Goal: Browse casually: Explore the website without a specific task or goal

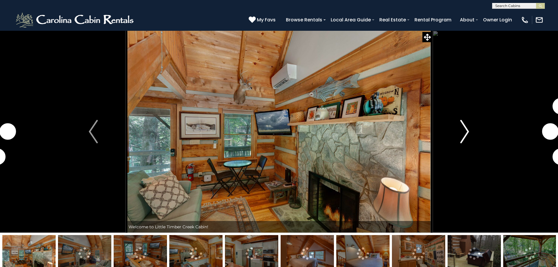
click at [469, 131] on button "Next" at bounding box center [464, 131] width 64 height 202
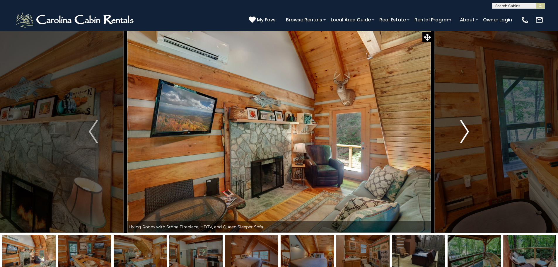
click at [469, 131] on button "Next" at bounding box center [464, 131] width 64 height 202
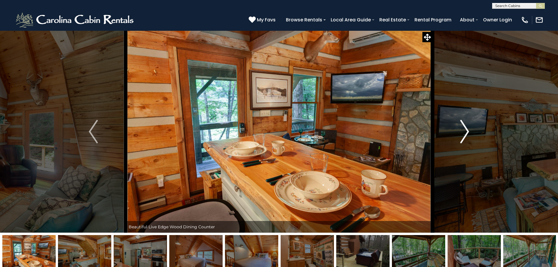
click at [469, 131] on button "Next" at bounding box center [464, 131] width 64 height 202
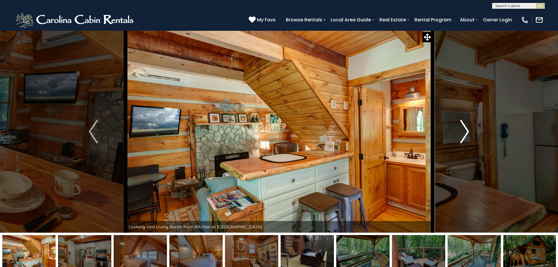
click at [469, 131] on button "Next" at bounding box center [464, 131] width 64 height 202
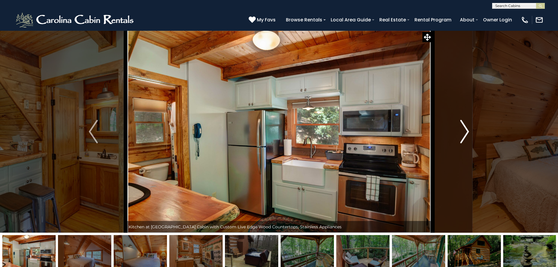
click at [469, 131] on button "Next" at bounding box center [464, 131] width 64 height 202
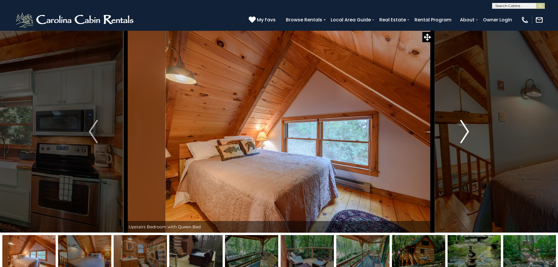
click at [469, 131] on button "Next" at bounding box center [464, 131] width 64 height 202
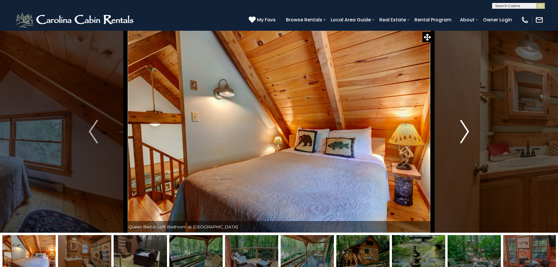
click at [469, 131] on button "Next" at bounding box center [464, 131] width 64 height 202
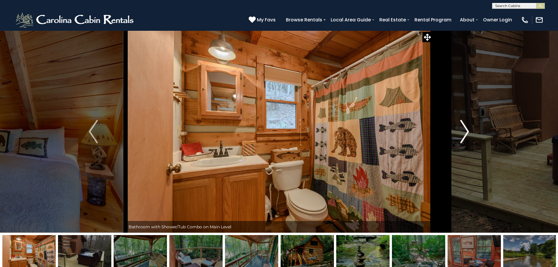
click at [469, 131] on button "Next" at bounding box center [464, 131] width 64 height 202
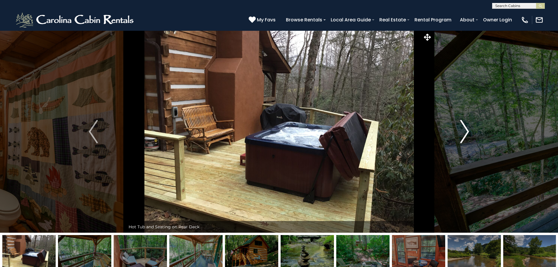
click at [469, 131] on button "Next" at bounding box center [464, 131] width 64 height 202
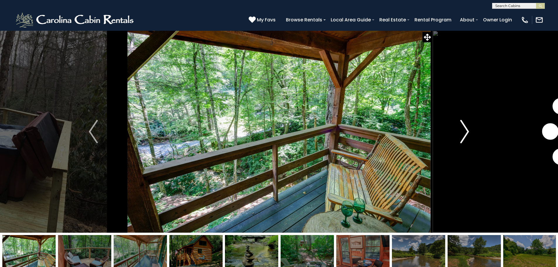
click at [469, 131] on button "Next" at bounding box center [464, 131] width 64 height 202
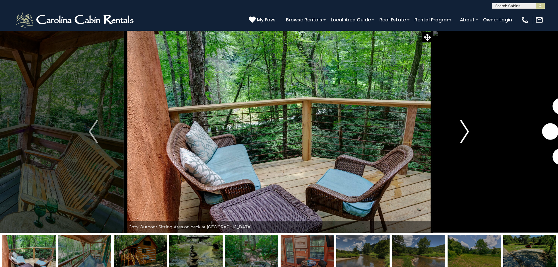
click at [469, 131] on button "Next" at bounding box center [464, 131] width 64 height 202
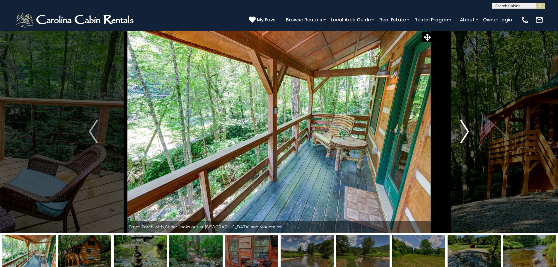
click at [469, 131] on button "Next" at bounding box center [464, 131] width 64 height 202
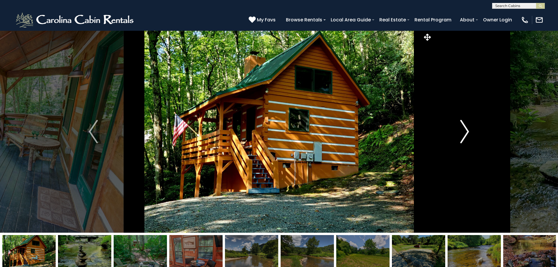
click at [469, 131] on button "Next" at bounding box center [464, 131] width 64 height 202
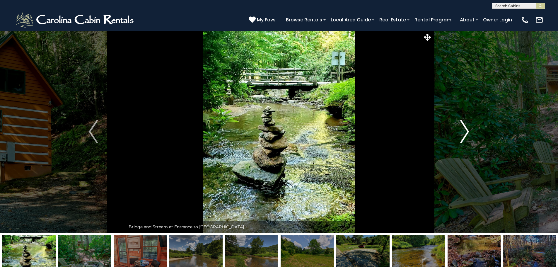
click at [469, 131] on button "Next" at bounding box center [464, 131] width 64 height 202
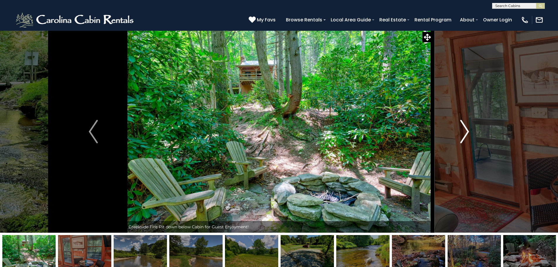
click at [469, 131] on button "Next" at bounding box center [464, 131] width 64 height 202
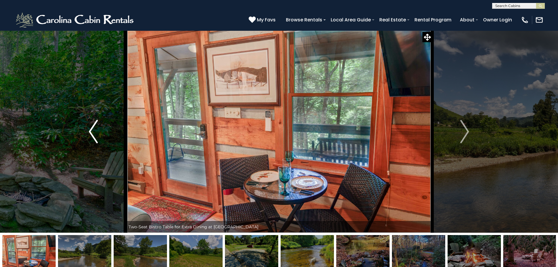
click at [101, 135] on button "Previous" at bounding box center [93, 131] width 64 height 202
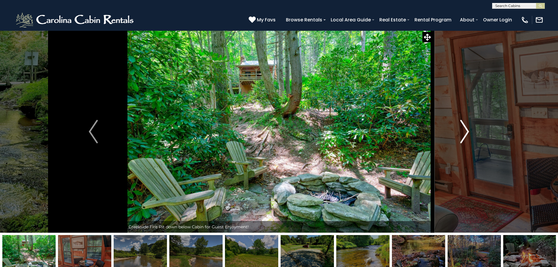
click at [463, 130] on img "Next" at bounding box center [464, 131] width 9 height 23
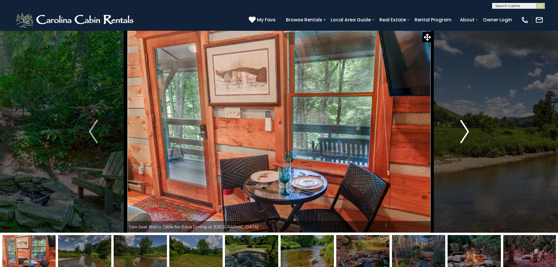
click at [463, 130] on img "Next" at bounding box center [464, 131] width 9 height 23
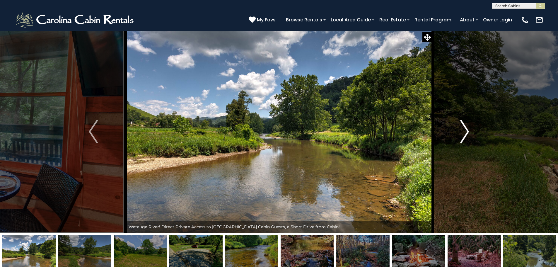
click at [463, 130] on img "Next" at bounding box center [464, 131] width 9 height 23
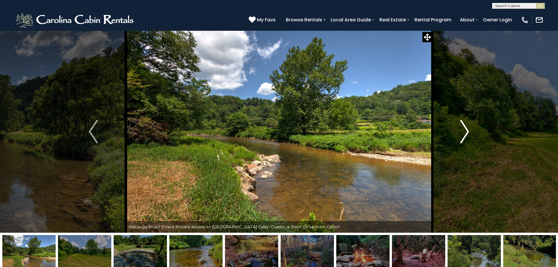
click at [463, 130] on img "Next" at bounding box center [464, 131] width 9 height 23
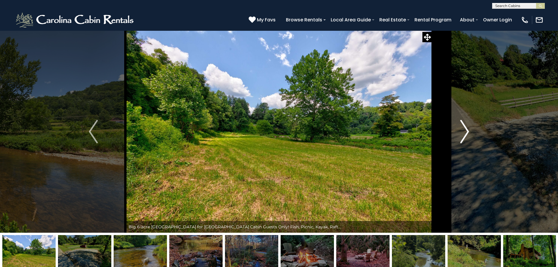
click at [463, 130] on img "Next" at bounding box center [464, 131] width 9 height 23
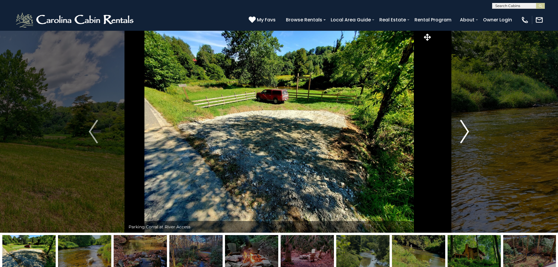
click at [463, 130] on img "Next" at bounding box center [464, 131] width 9 height 23
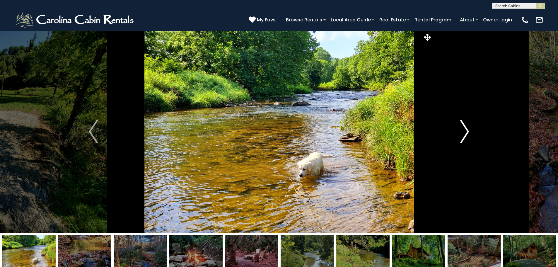
click at [463, 130] on img "Next" at bounding box center [464, 131] width 9 height 23
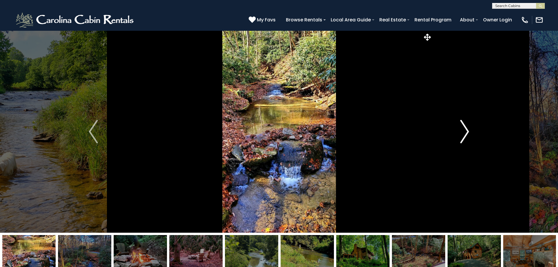
click at [463, 130] on img "Next" at bounding box center [464, 131] width 9 height 23
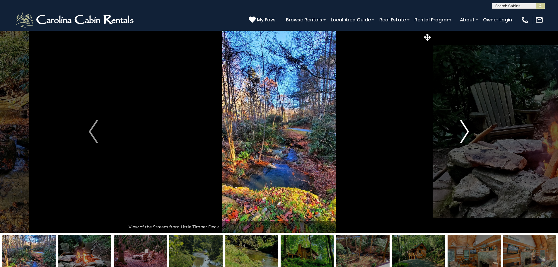
click at [463, 130] on img "Next" at bounding box center [464, 131] width 9 height 23
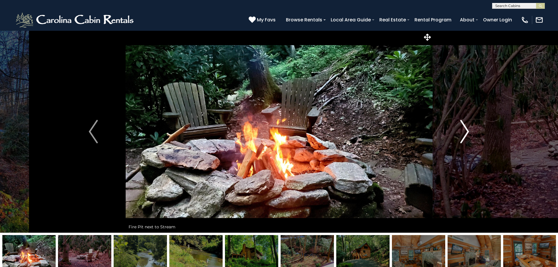
click at [463, 130] on img "Next" at bounding box center [464, 131] width 9 height 23
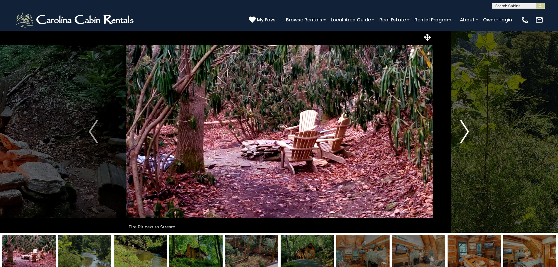
click at [463, 130] on img "Next" at bounding box center [464, 131] width 9 height 23
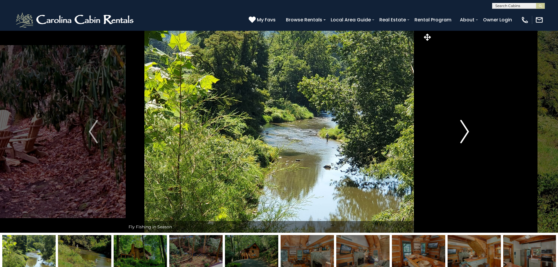
click at [463, 130] on img "Next" at bounding box center [464, 131] width 9 height 23
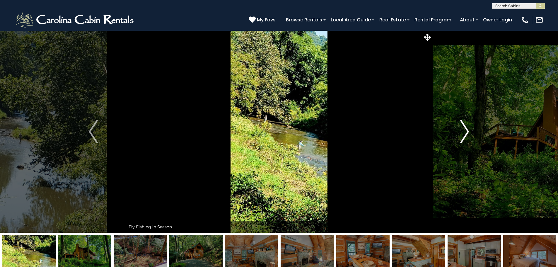
click at [463, 130] on img "Next" at bounding box center [464, 131] width 9 height 23
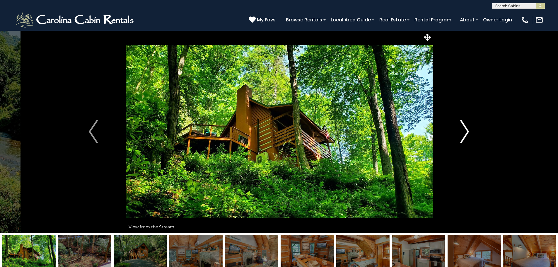
click at [463, 130] on img "Next" at bounding box center [464, 131] width 9 height 23
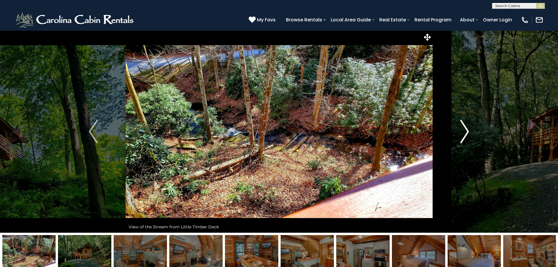
click at [463, 130] on img "Next" at bounding box center [464, 131] width 9 height 23
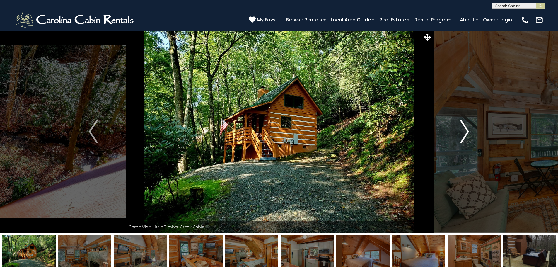
click at [463, 130] on img "Next" at bounding box center [464, 131] width 9 height 23
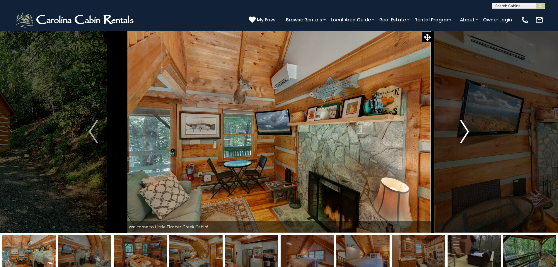
click at [463, 130] on img "Next" at bounding box center [464, 131] width 9 height 23
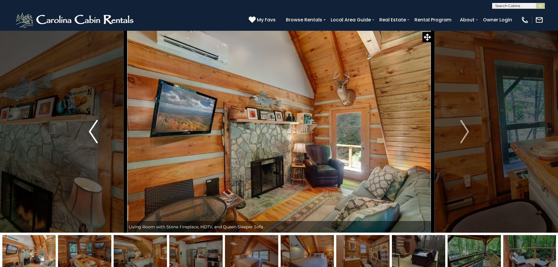
click at [85, 132] on button "Previous" at bounding box center [93, 131] width 64 height 202
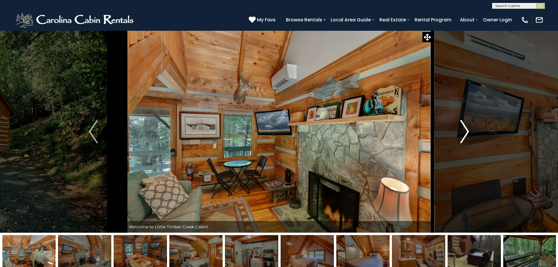
click at [465, 131] on img "Next" at bounding box center [464, 131] width 9 height 23
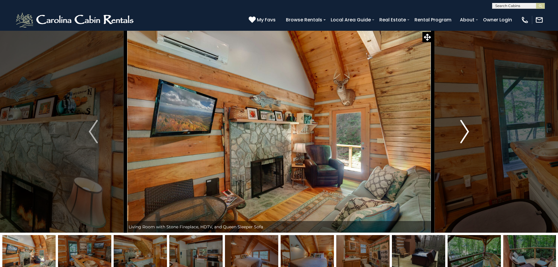
click at [465, 134] on img "Next" at bounding box center [464, 131] width 9 height 23
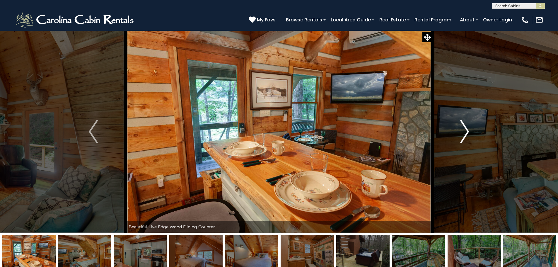
click at [465, 134] on img "Next" at bounding box center [464, 131] width 9 height 23
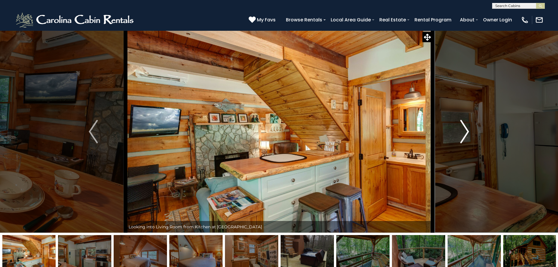
click at [465, 134] on img "Next" at bounding box center [464, 131] width 9 height 23
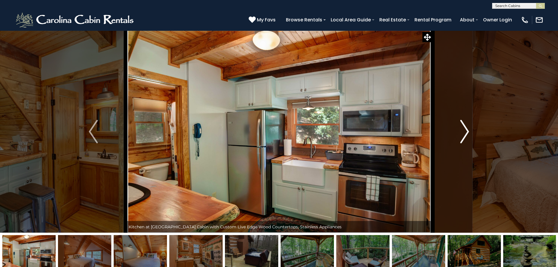
click at [463, 134] on img "Next" at bounding box center [464, 131] width 9 height 23
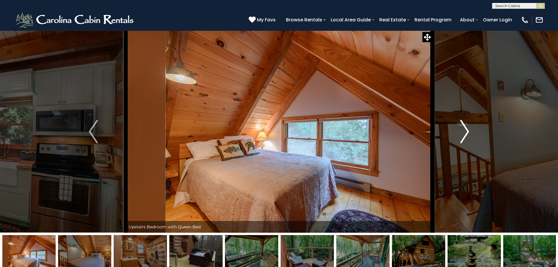
click at [463, 134] on img "Next" at bounding box center [464, 131] width 9 height 23
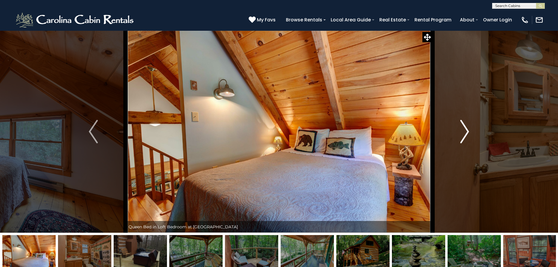
click at [463, 134] on img "Next" at bounding box center [464, 131] width 9 height 23
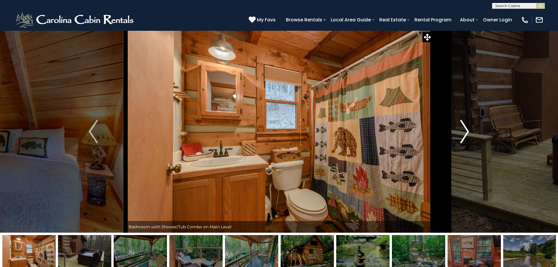
click at [463, 134] on img "Next" at bounding box center [464, 131] width 9 height 23
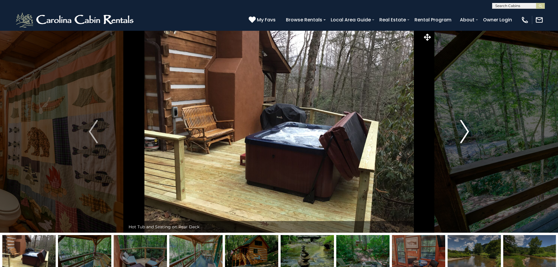
click at [463, 134] on img "Next" at bounding box center [464, 131] width 9 height 23
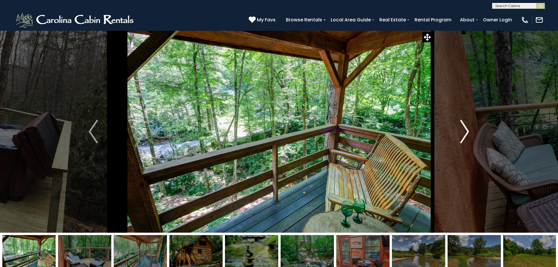
click at [463, 134] on img "Next" at bounding box center [464, 131] width 9 height 23
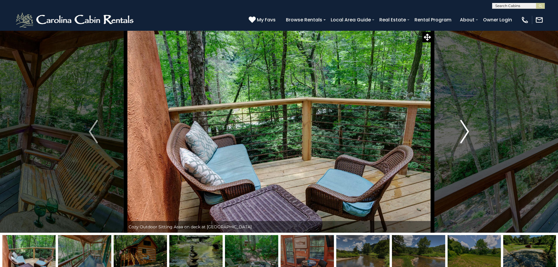
click at [463, 134] on img "Next" at bounding box center [464, 131] width 9 height 23
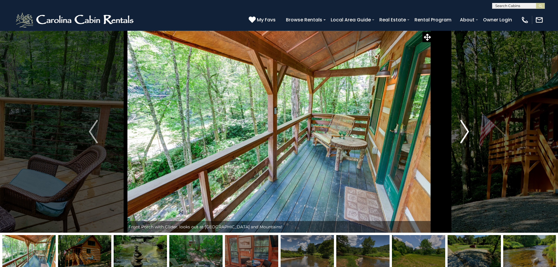
click at [463, 134] on img "Next" at bounding box center [464, 131] width 9 height 23
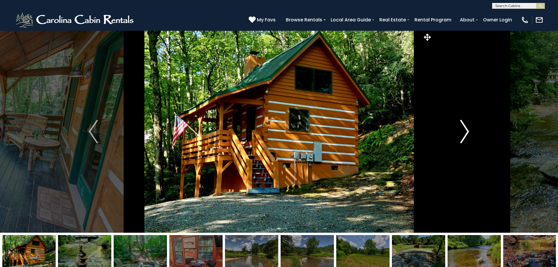
click at [463, 133] on img "Next" at bounding box center [464, 131] width 9 height 23
